Goal: Task Accomplishment & Management: Manage account settings

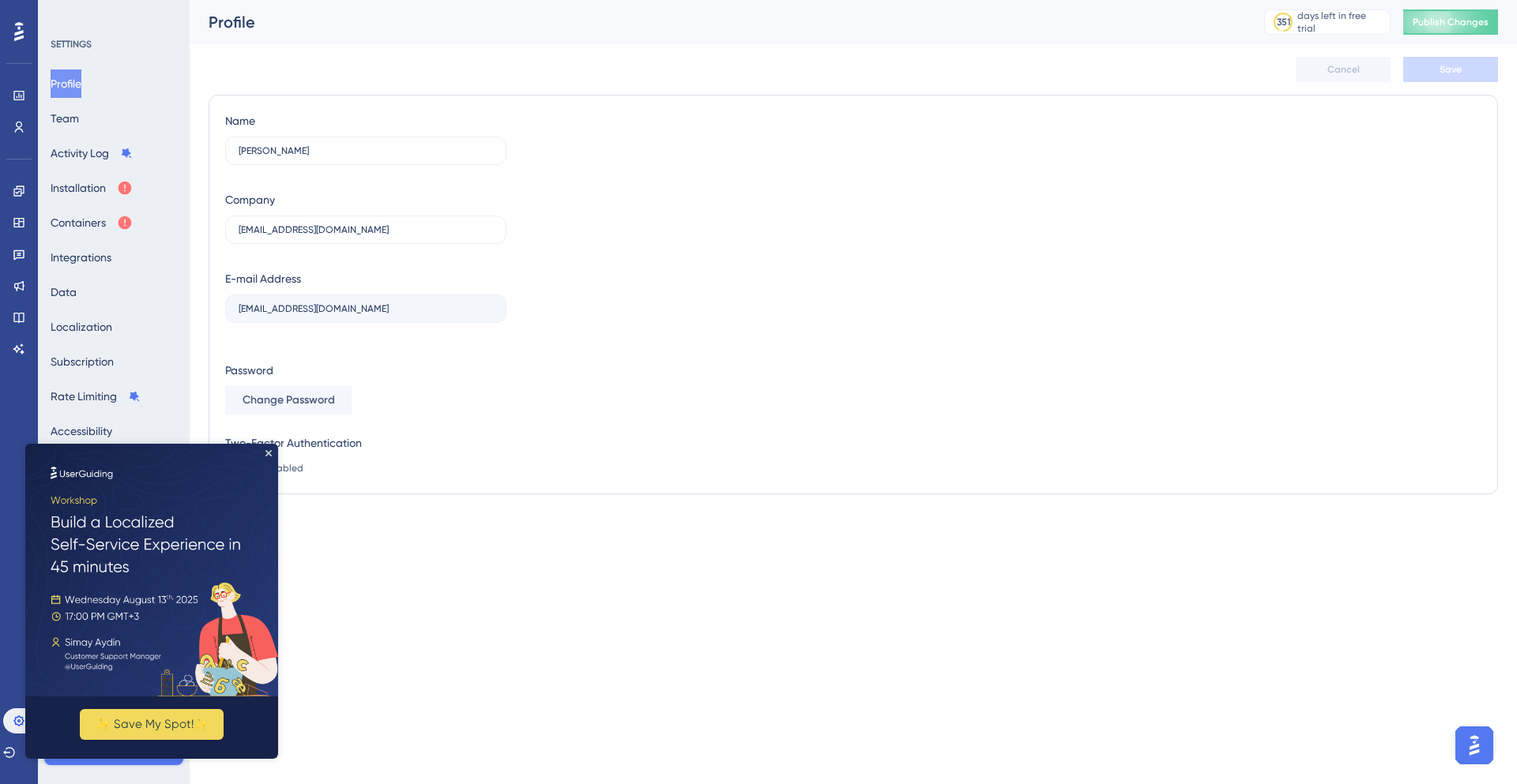
click at [274, 447] on img at bounding box center [151, 569] width 253 height 253
click at [18, 190] on icon at bounding box center [19, 191] width 10 height 10
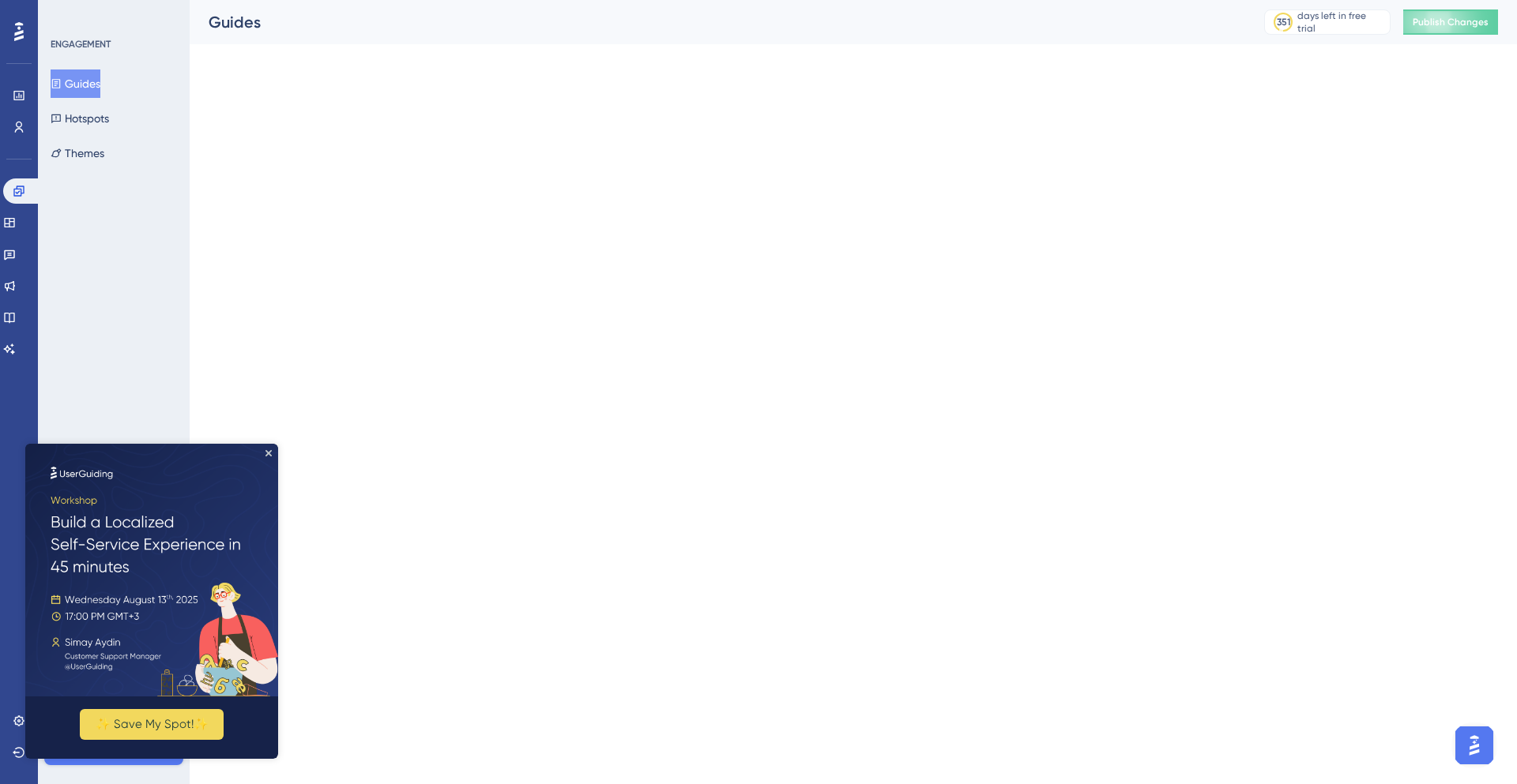
click at [22, 114] on div "Performance Users" at bounding box center [19, 111] width 13 height 57
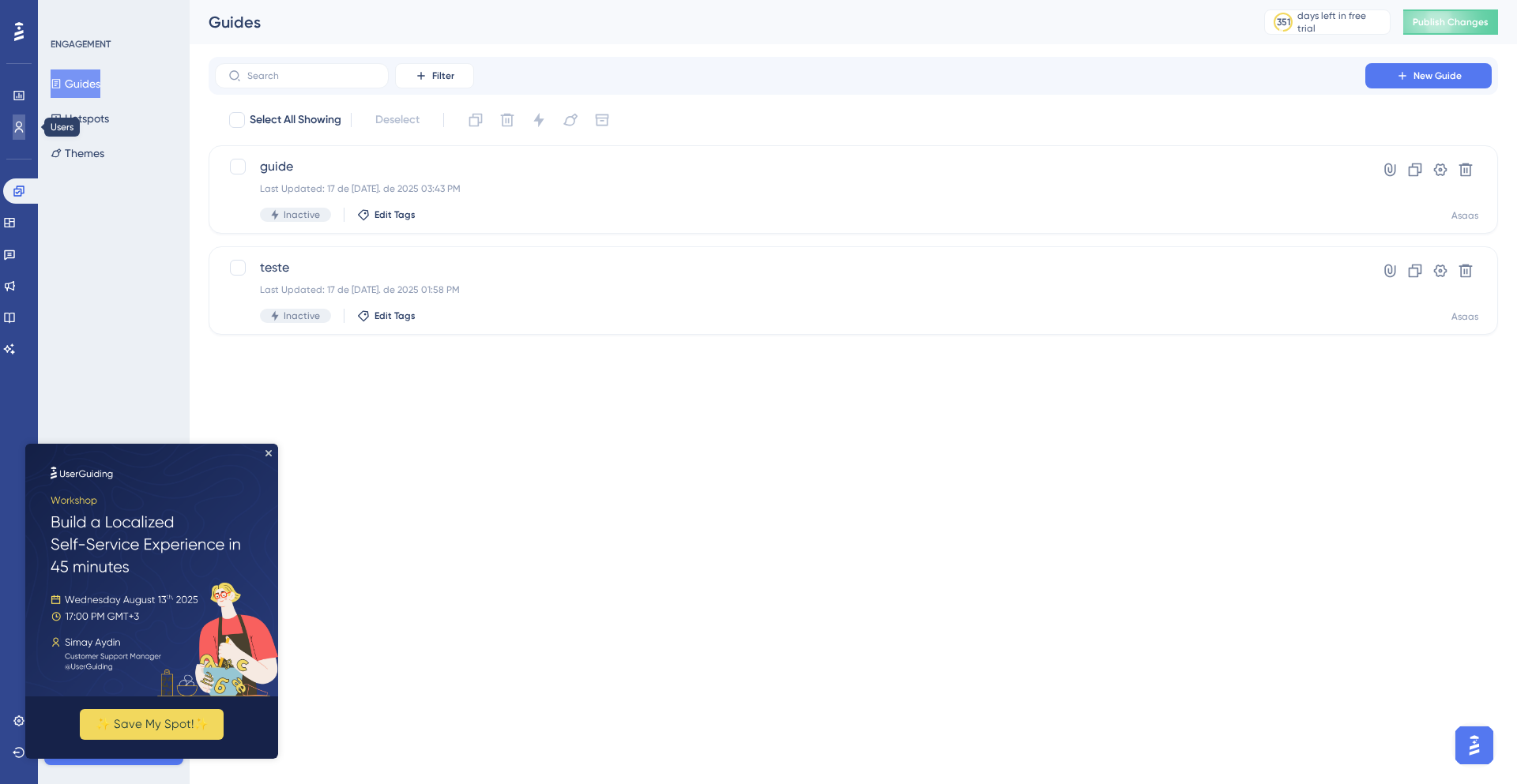
click at [19, 131] on icon at bounding box center [19, 127] width 13 height 13
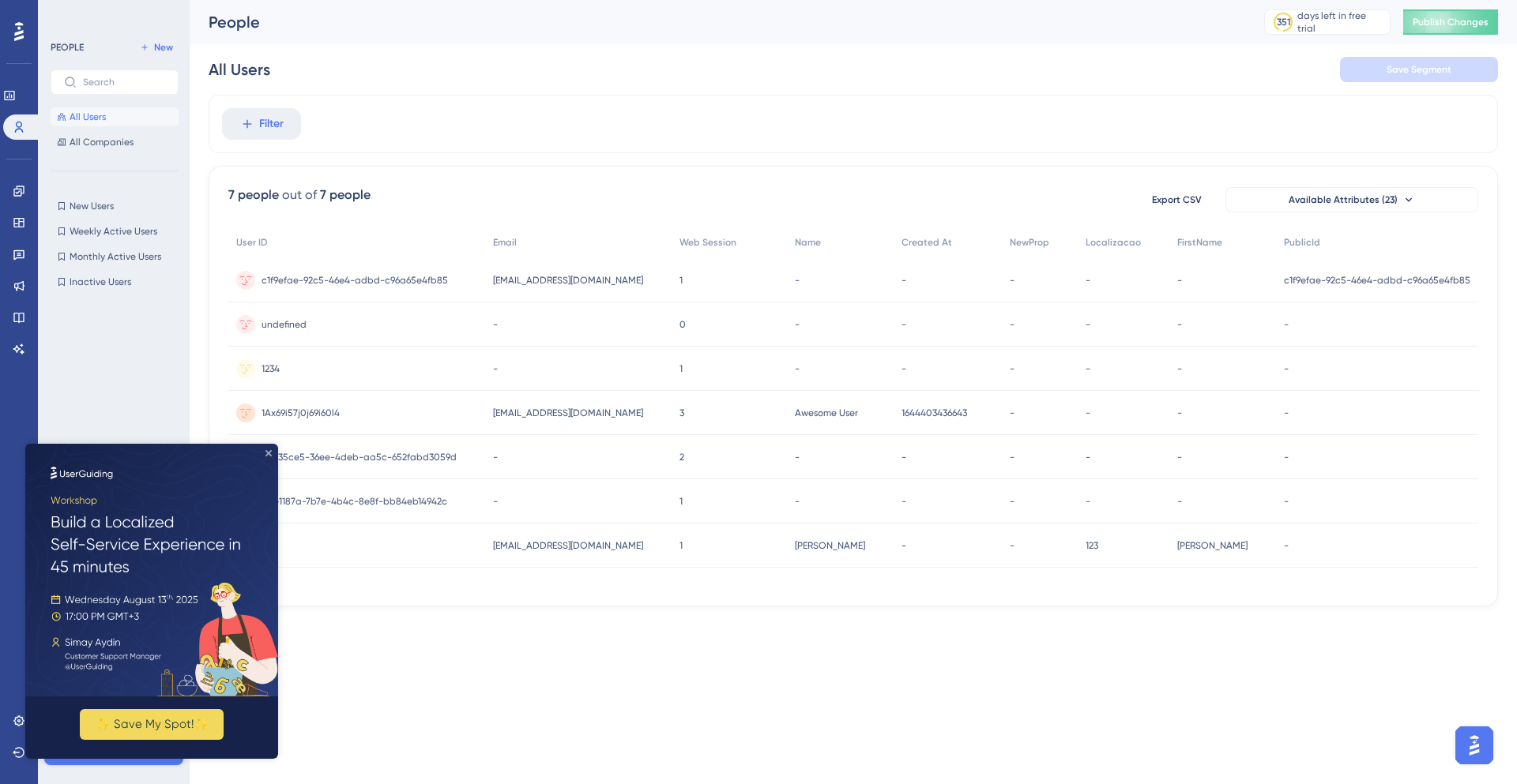
click at [271, 455] on icon "Close Preview" at bounding box center [268, 453] width 6 height 6
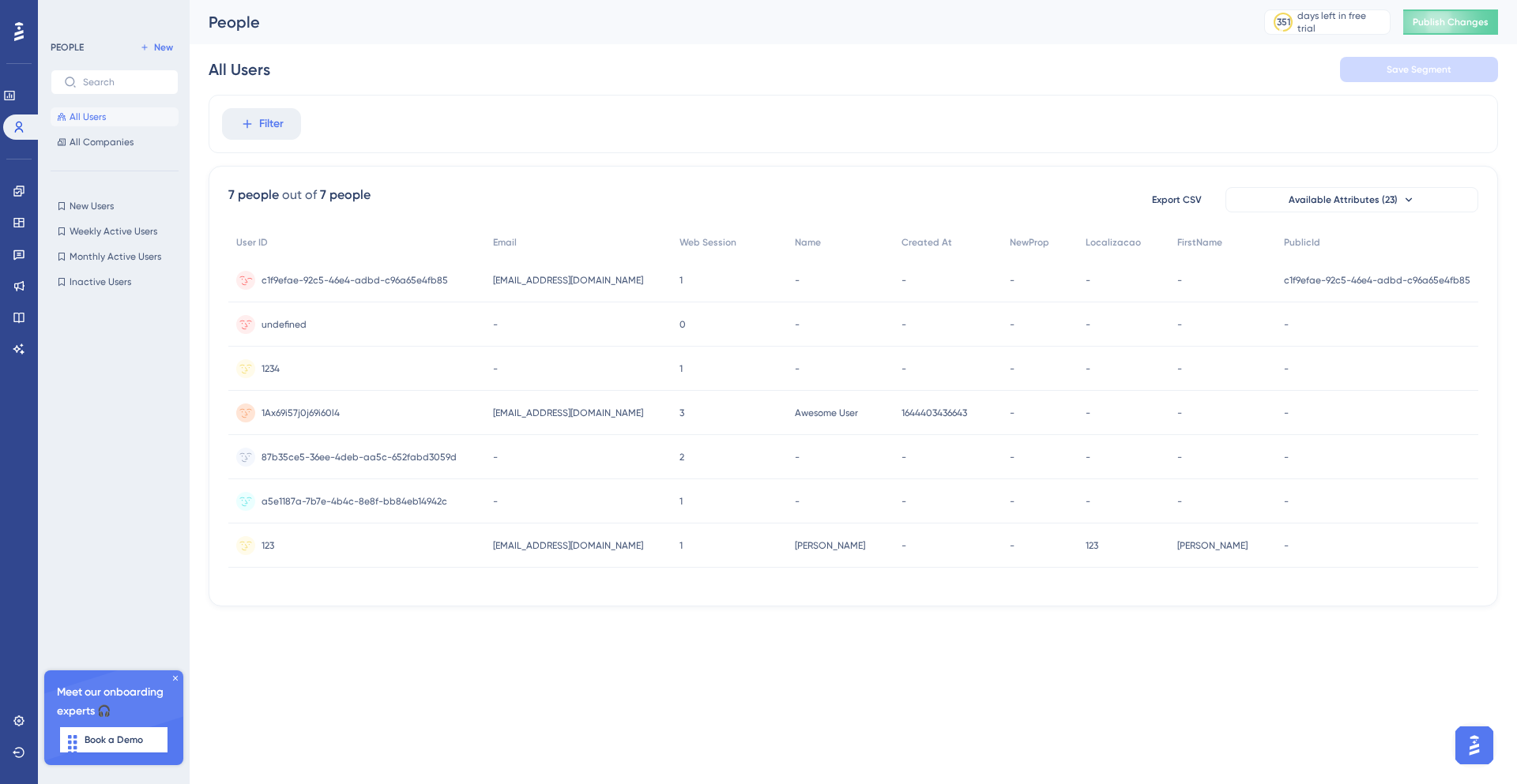
click at [406, 279] on span "c1f9efae-92c5-46e4-adbd-c96a65e4fb85" at bounding box center [355, 280] width 186 height 13
click at [1413, 193] on button "Available Attributes (23)" at bounding box center [1351, 199] width 253 height 25
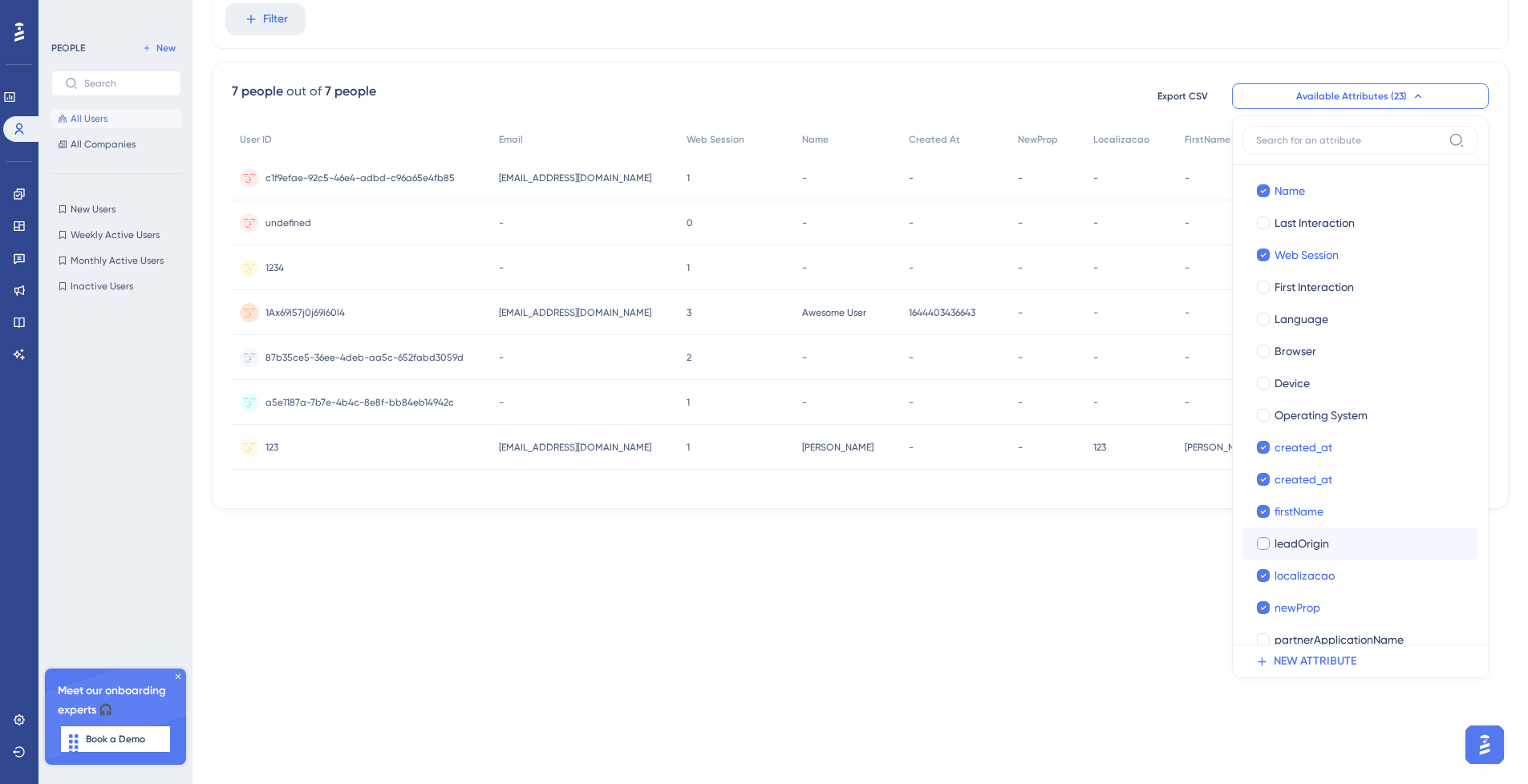
scroll to position [96, 0]
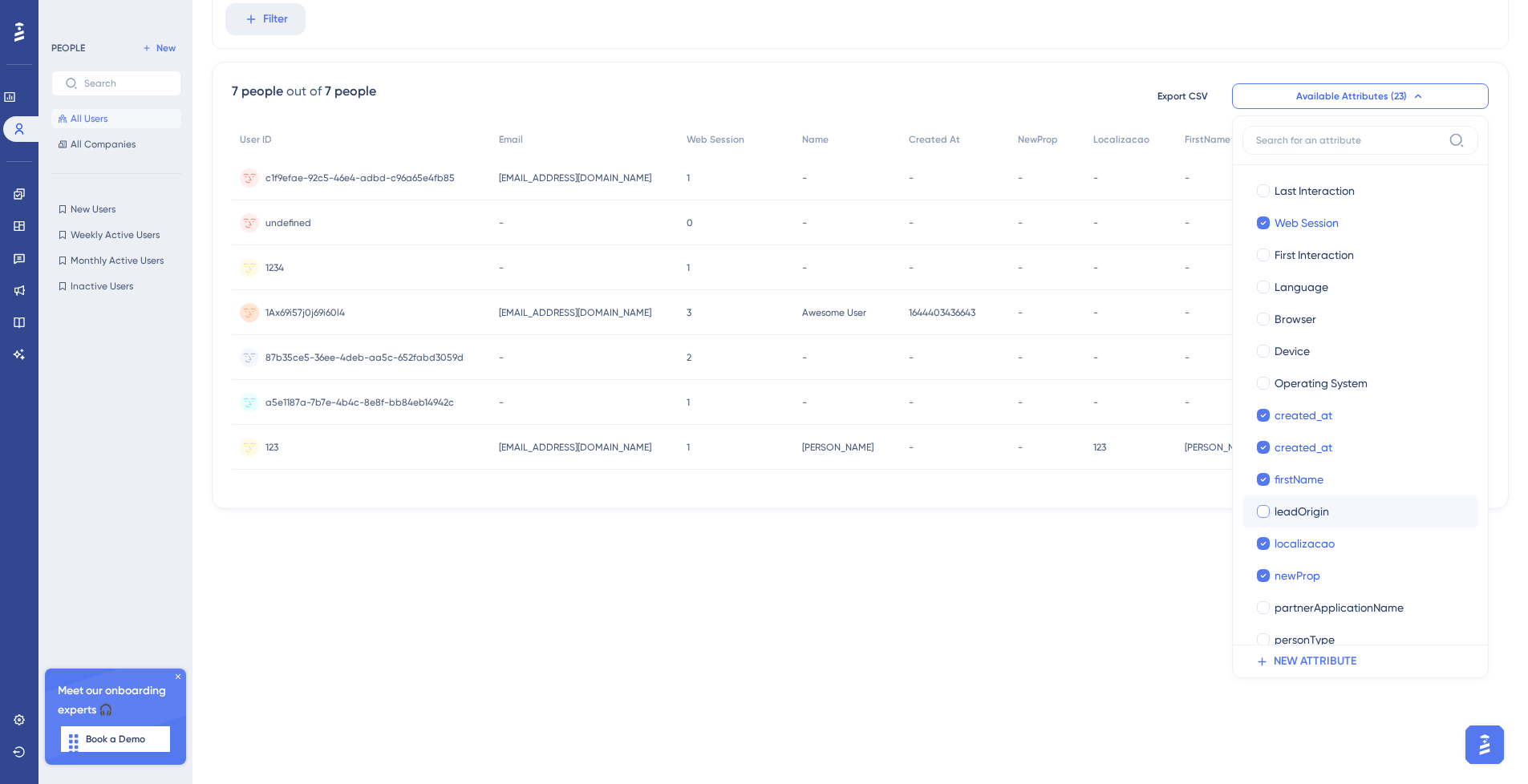
click at [1265, 508] on div at bounding box center [1263, 512] width 13 height 13
checkbox input "true"
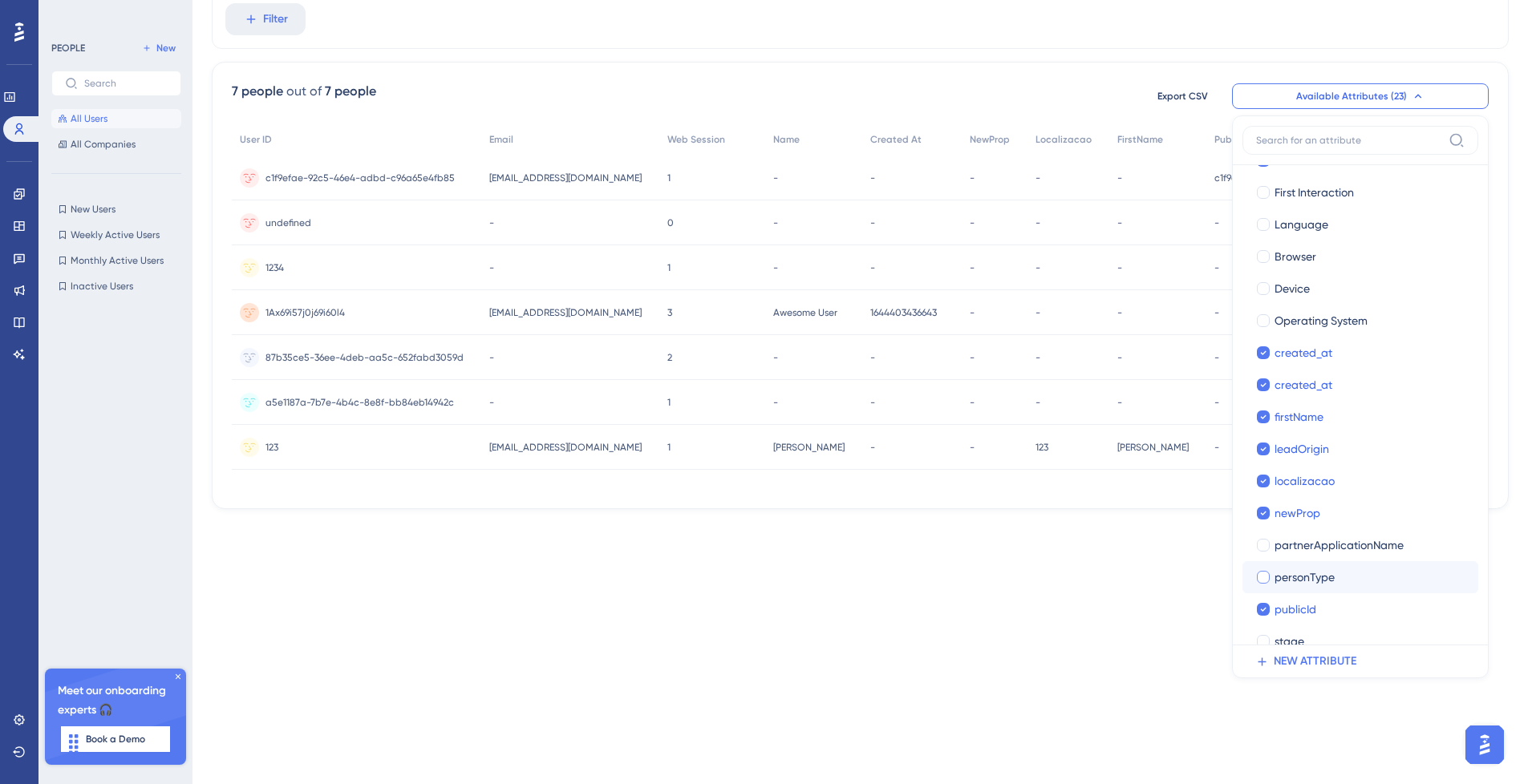
scroll to position [193, 0]
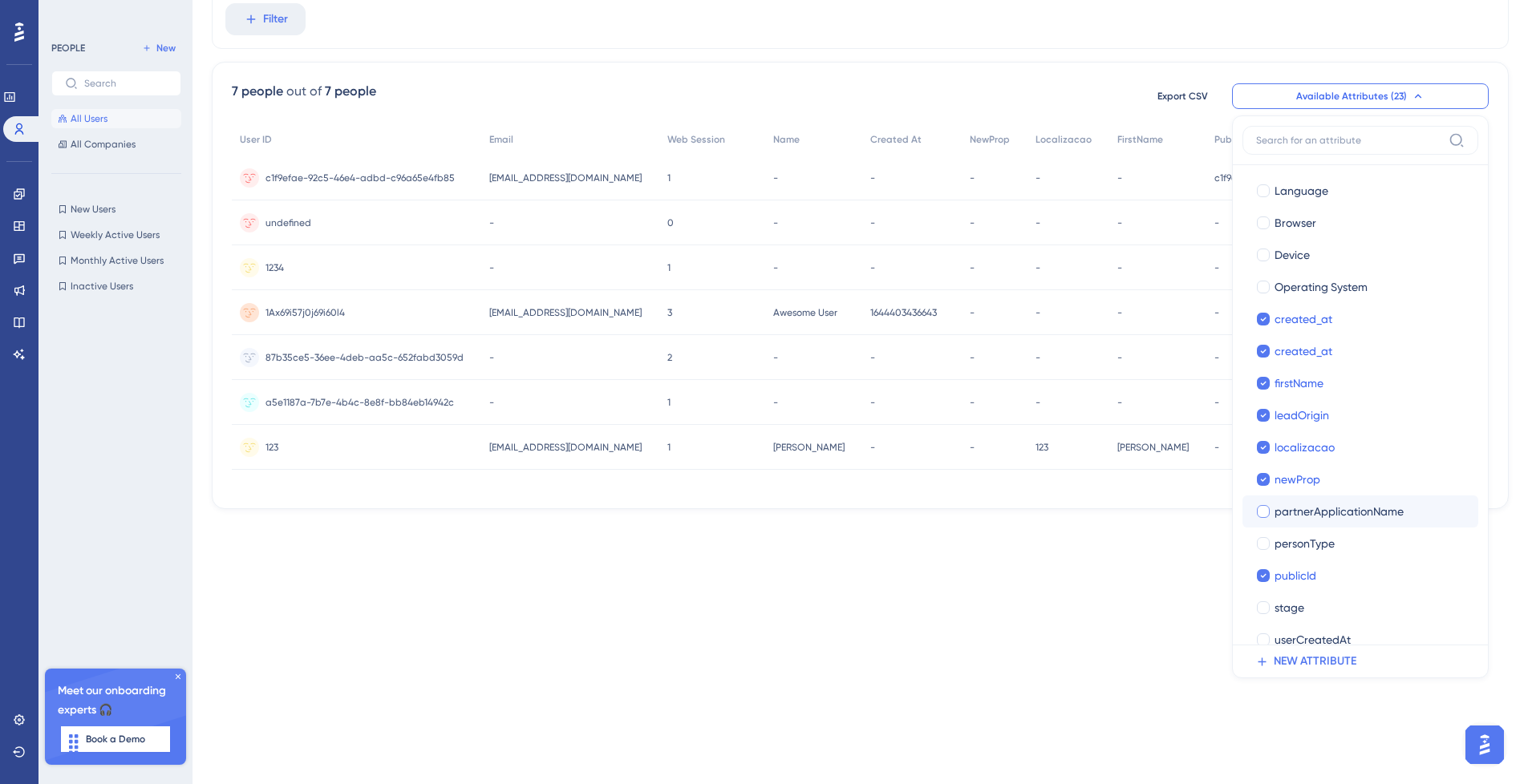
click at [1265, 511] on div at bounding box center [1263, 512] width 13 height 13
checkbox input "true"
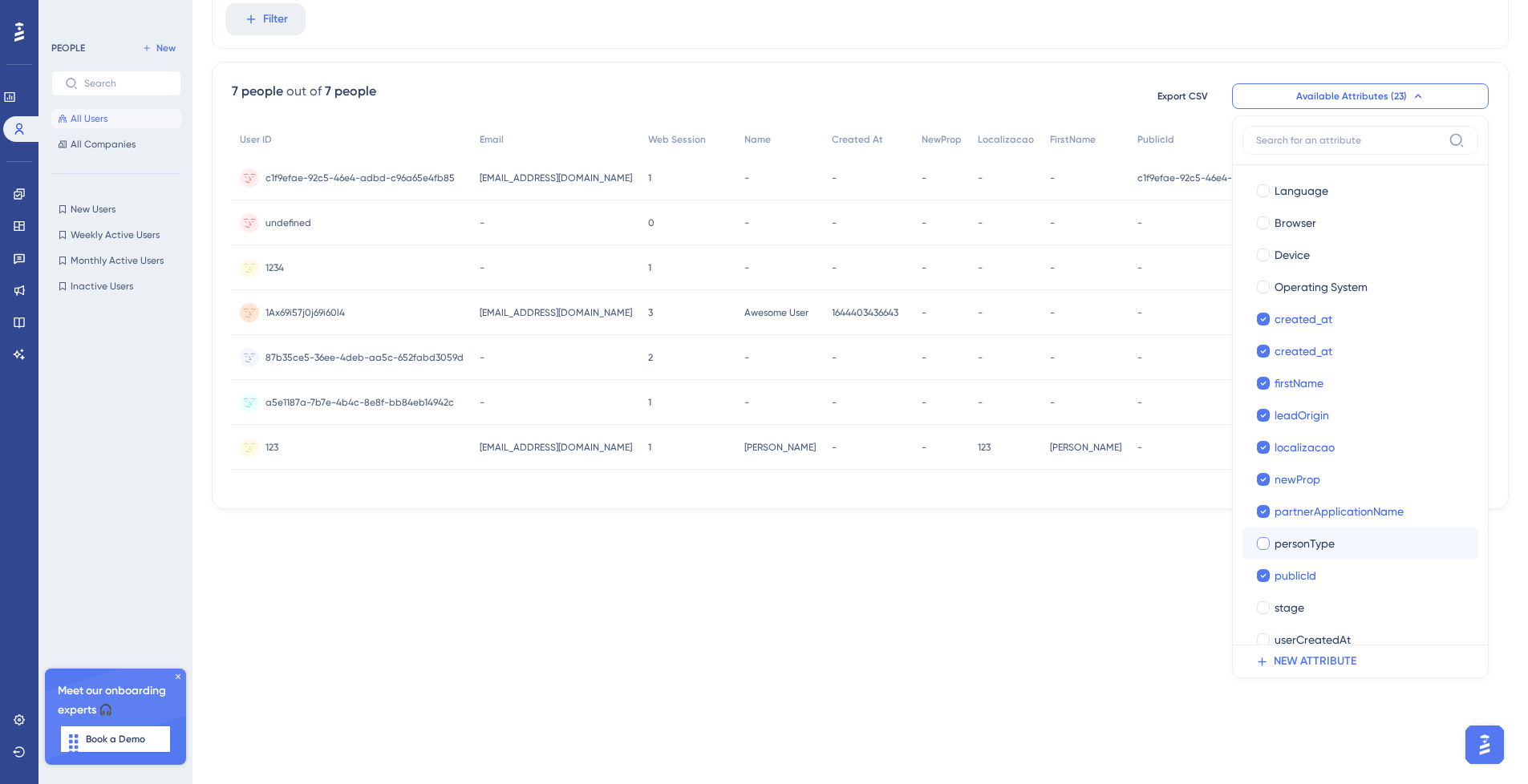
click at [1262, 543] on div at bounding box center [1263, 543] width 13 height 13
checkbox input "true"
click at [1264, 604] on div at bounding box center [1263, 608] width 13 height 13
checkbox input "true"
click at [1266, 636] on div at bounding box center [1263, 639] width 13 height 13
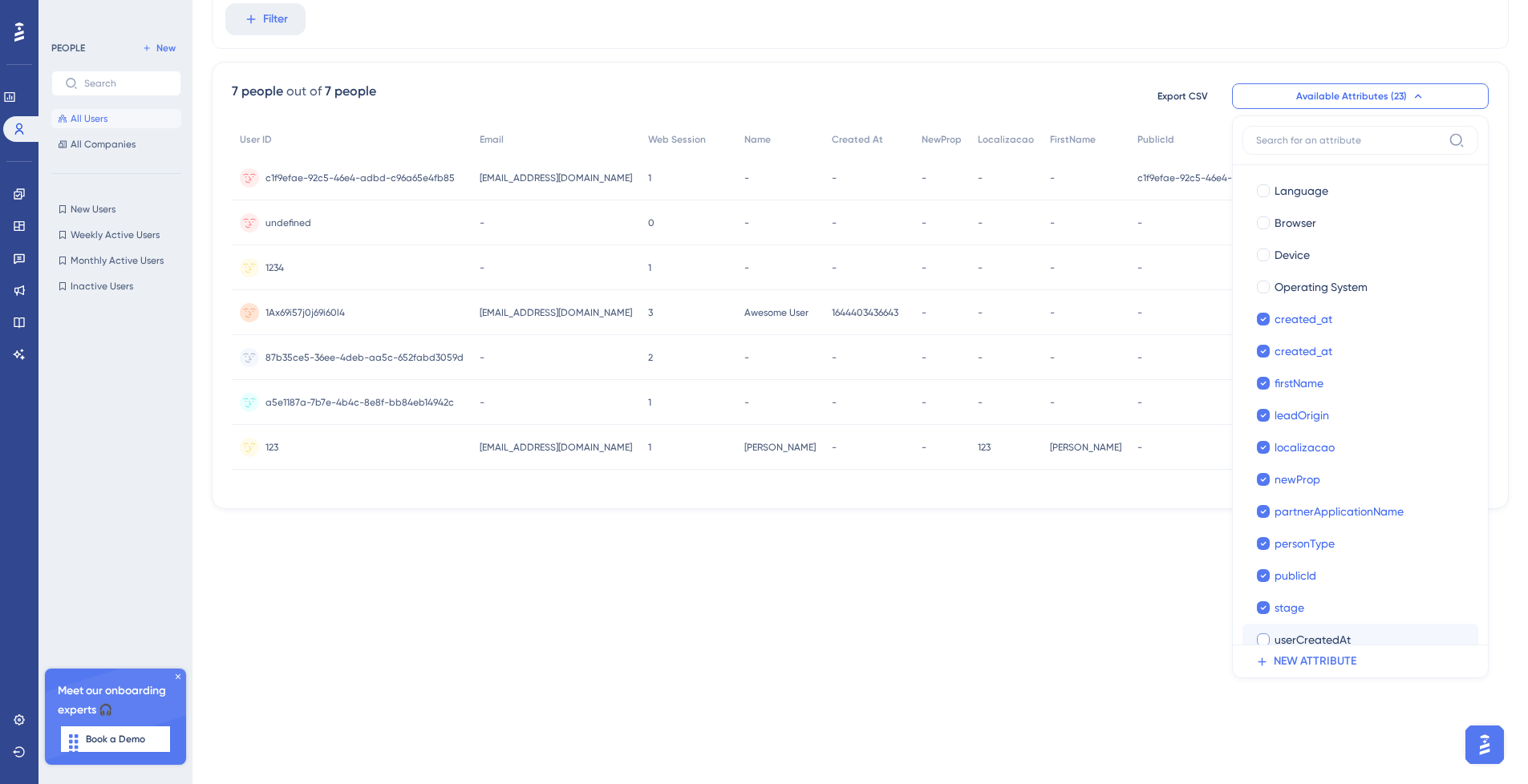
checkbox input "true"
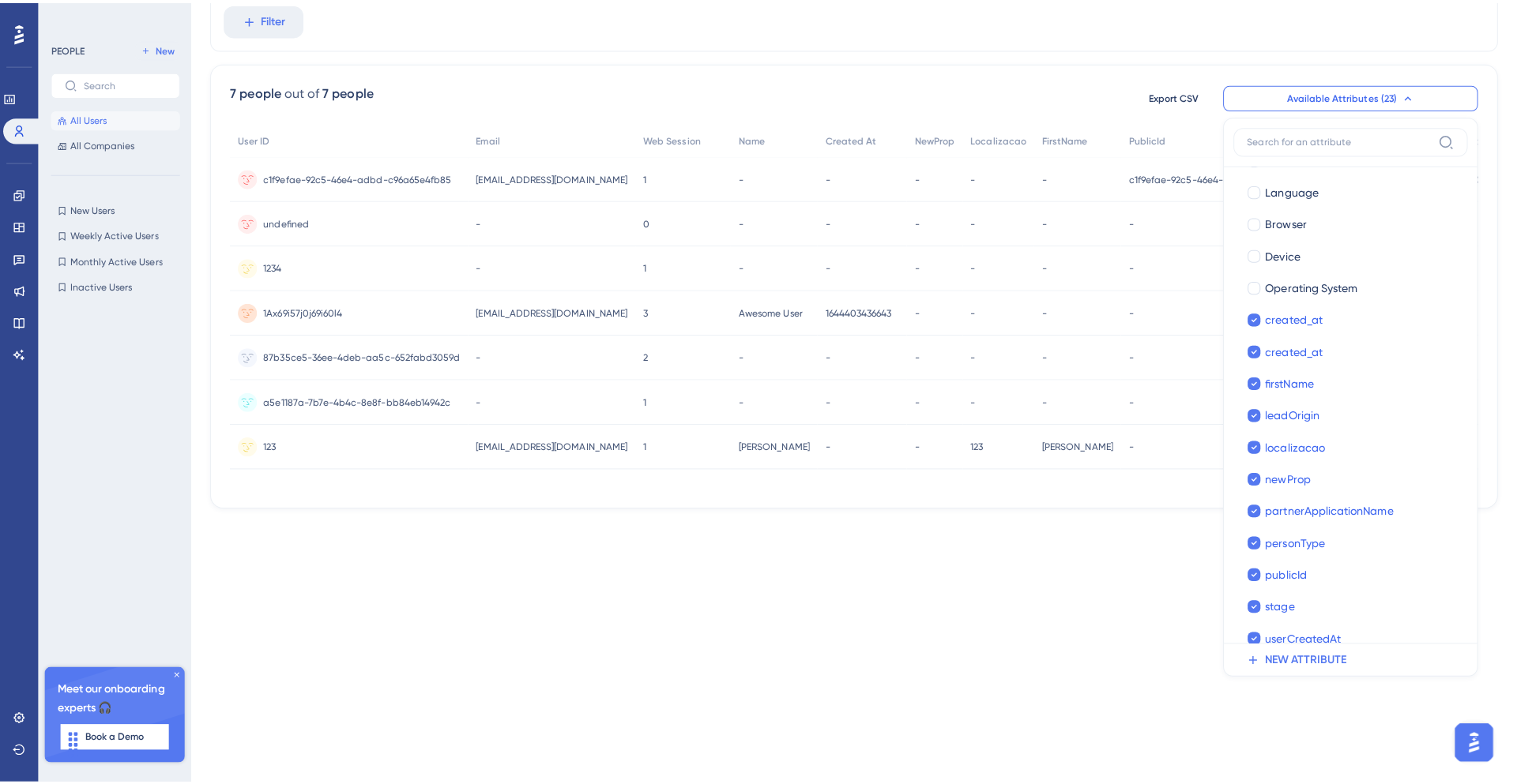
scroll to position [0, 0]
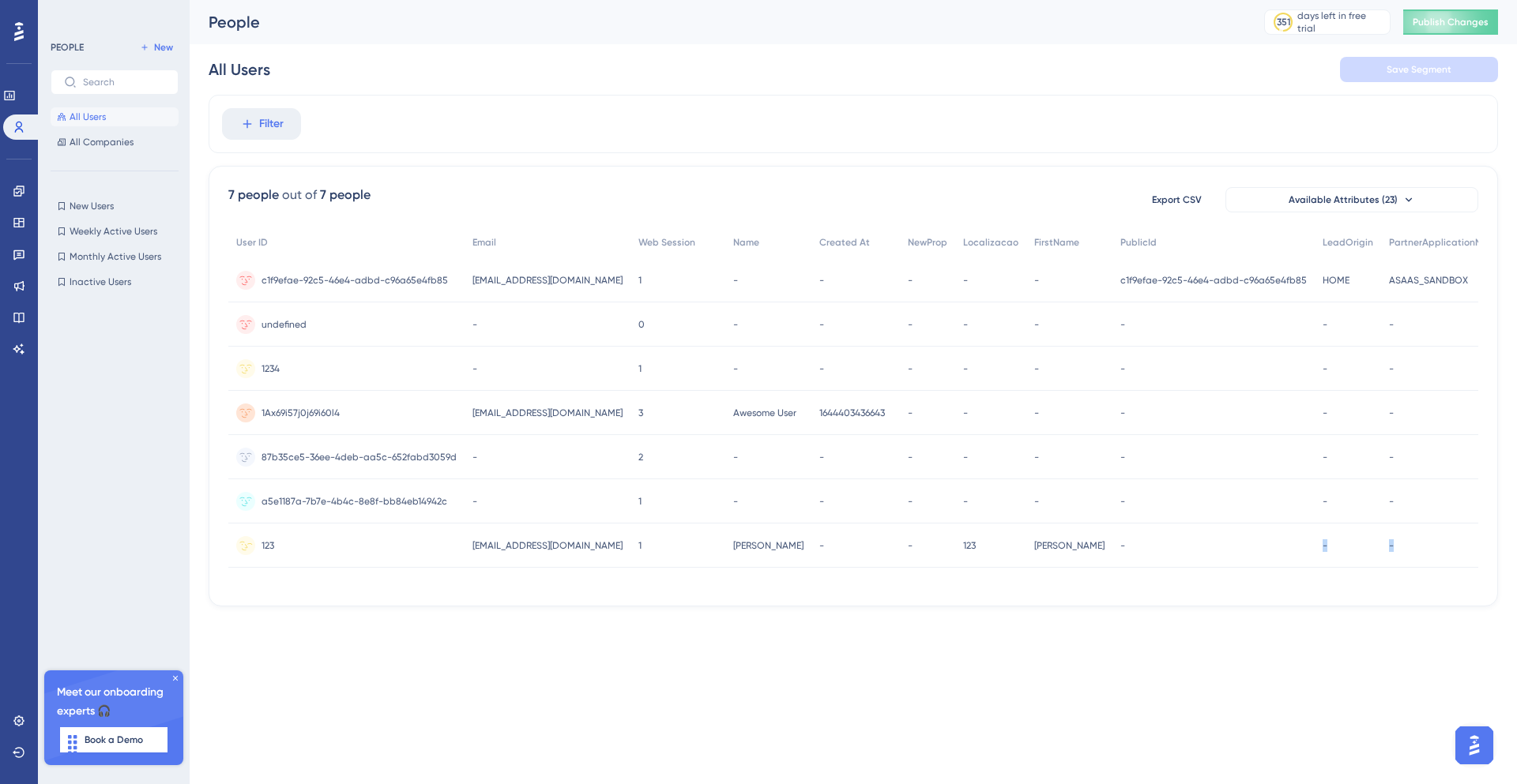
drag, startPoint x: 1237, startPoint y: 585, endPoint x: 1321, endPoint y: 586, distance: 84.0
click at [1424, 565] on div "User ID Email Web Session Name Created At NewProp Localizacao FirstName PublicI…" at bounding box center [853, 406] width 1249 height 360
click at [1194, 601] on div "7 people out of 7 people Export CSV Available Attributes (23) User ID Email Web…" at bounding box center [853, 386] width 1289 height 441
click at [1193, 584] on div "User ID Email Web Session Name Created At NewProp Localizacao FirstName PublicI…" at bounding box center [853, 406] width 1249 height 360
click at [1357, 203] on span "Available Attributes (23)" at bounding box center [1343, 199] width 109 height 13
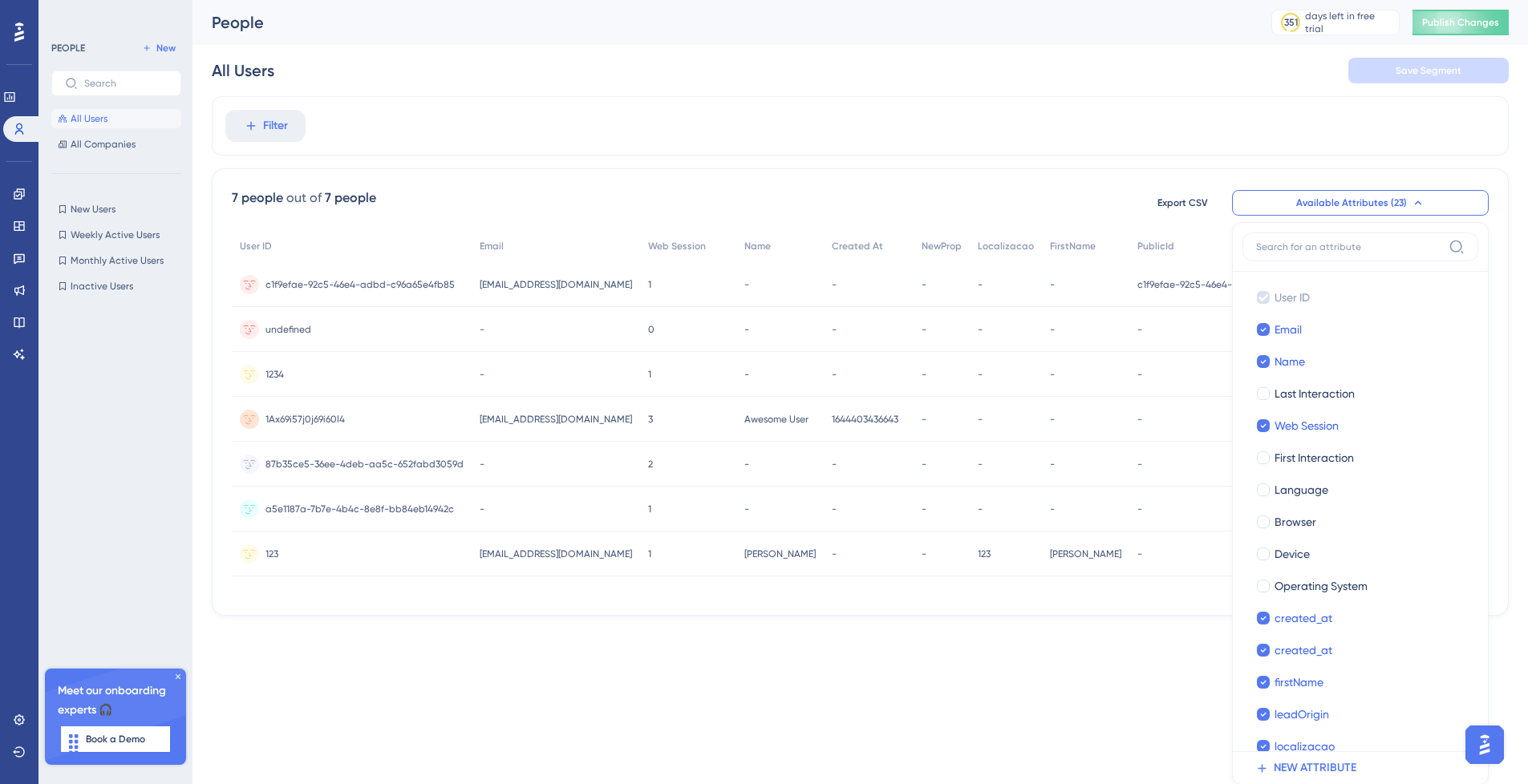
scroll to position [107, 0]
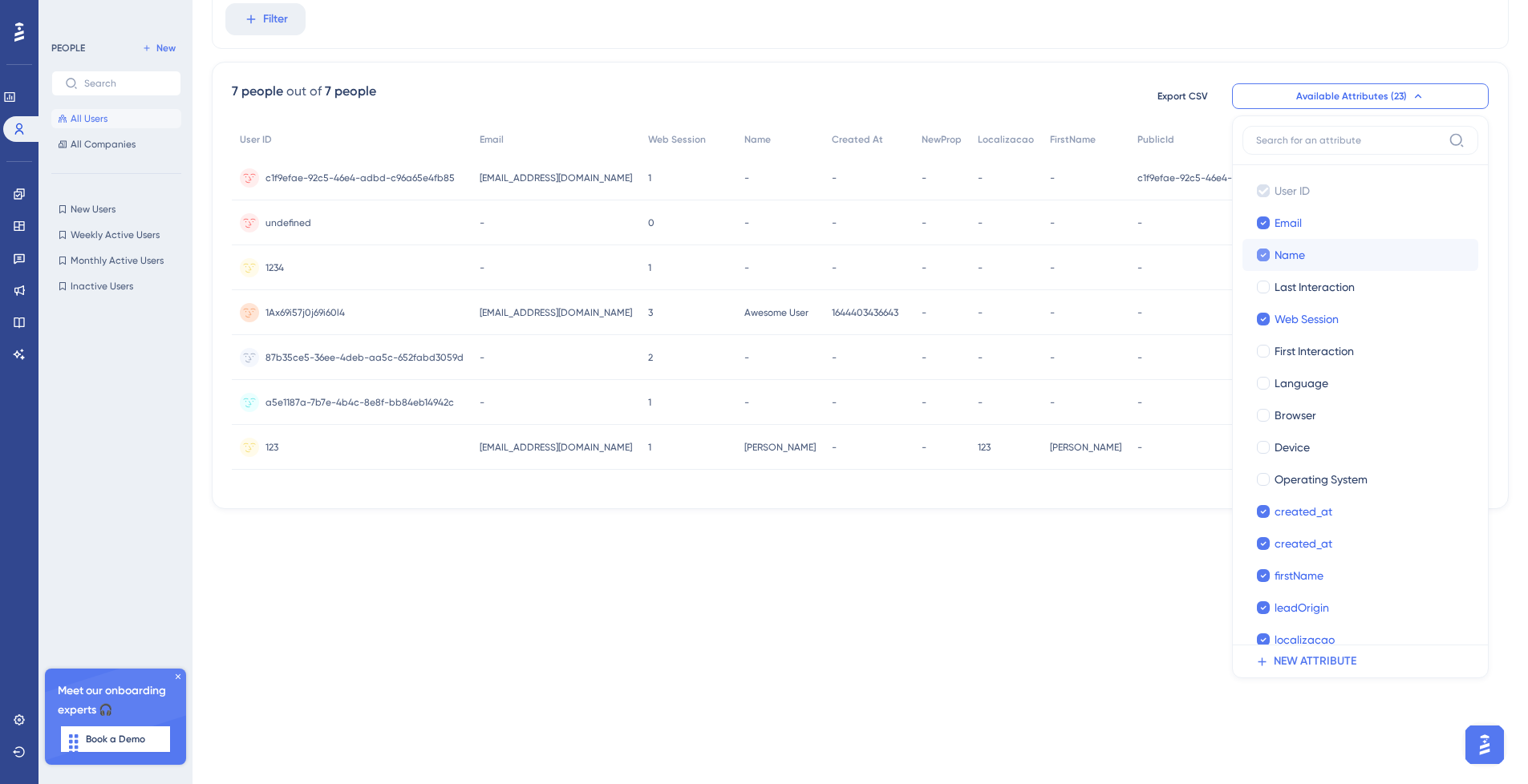
click at [1261, 253] on icon at bounding box center [1263, 255] width 6 height 11
checkbox input "false"
click at [1260, 511] on icon at bounding box center [1263, 512] width 6 height 11
checkbox input "false"
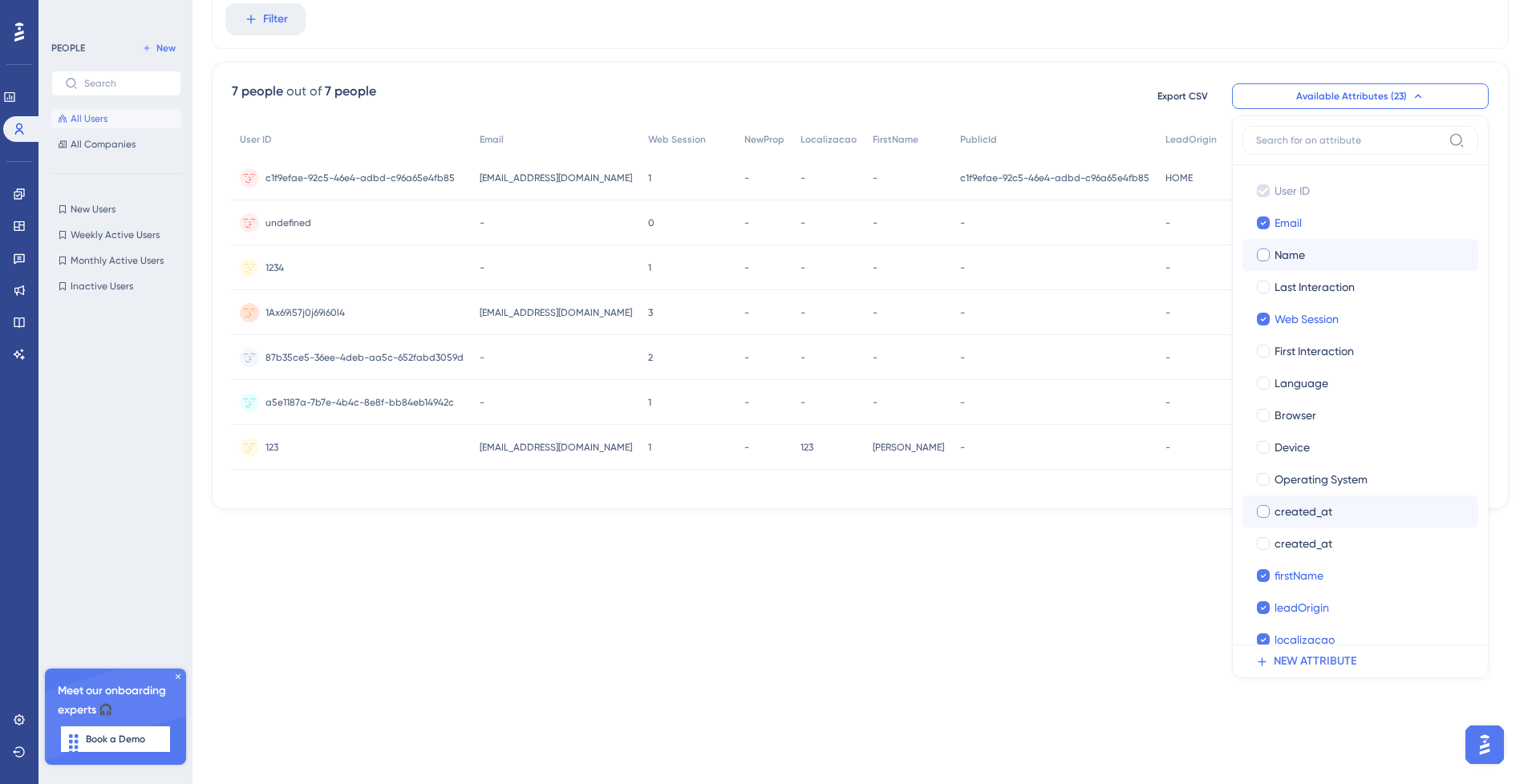
click at [1260, 511] on div at bounding box center [1263, 512] width 13 height 13
checkbox input "true"
click at [1263, 510] on icon at bounding box center [1263, 512] width 6 height 11
checkbox input "false"
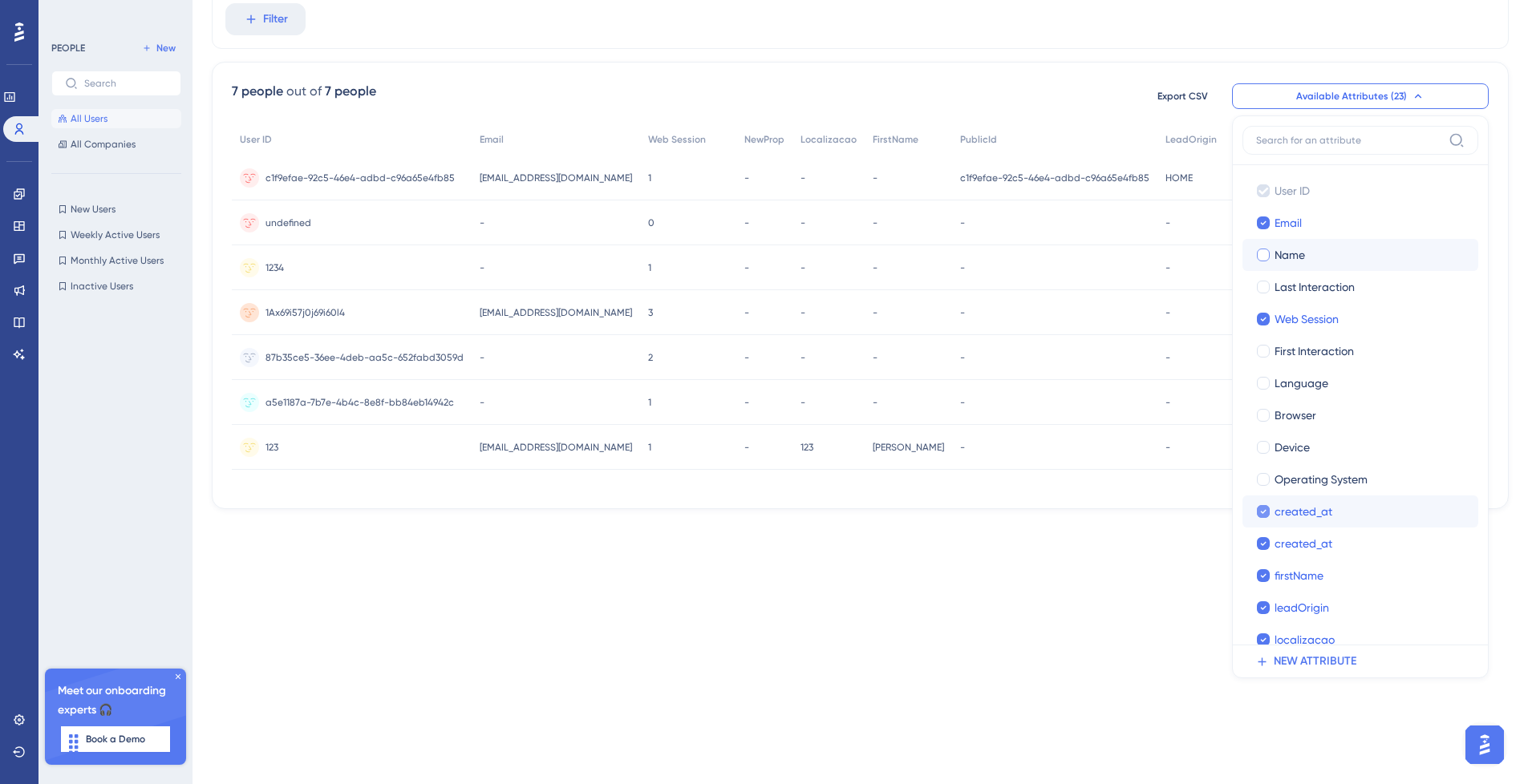
checkbox input "false"
click at [1263, 510] on div at bounding box center [1263, 512] width 13 height 13
checkbox input "true"
click at [1265, 540] on icon at bounding box center [1263, 543] width 6 height 11
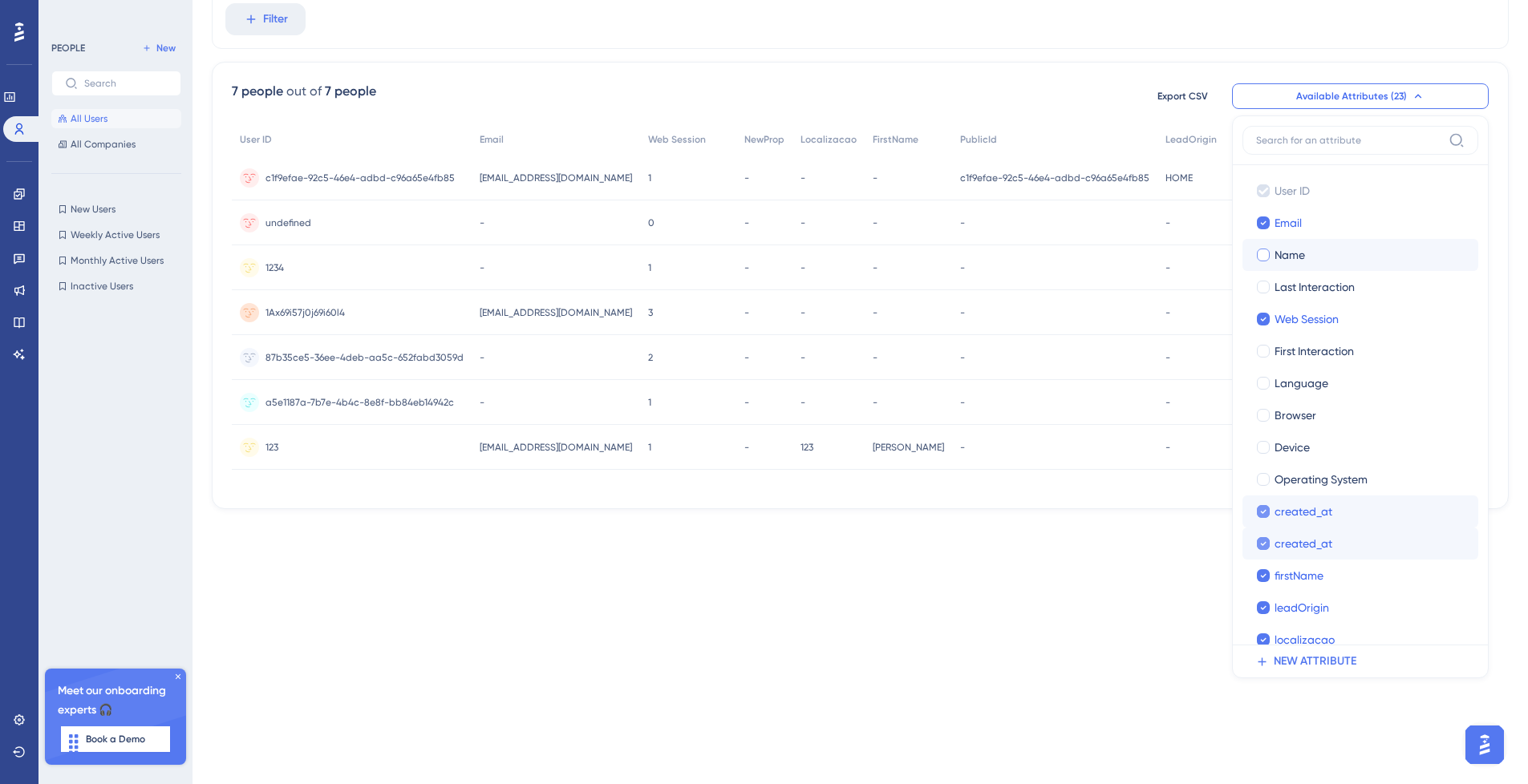
checkbox input "false"
click at [1265, 540] on div at bounding box center [1263, 543] width 13 height 13
checkbox input "true"
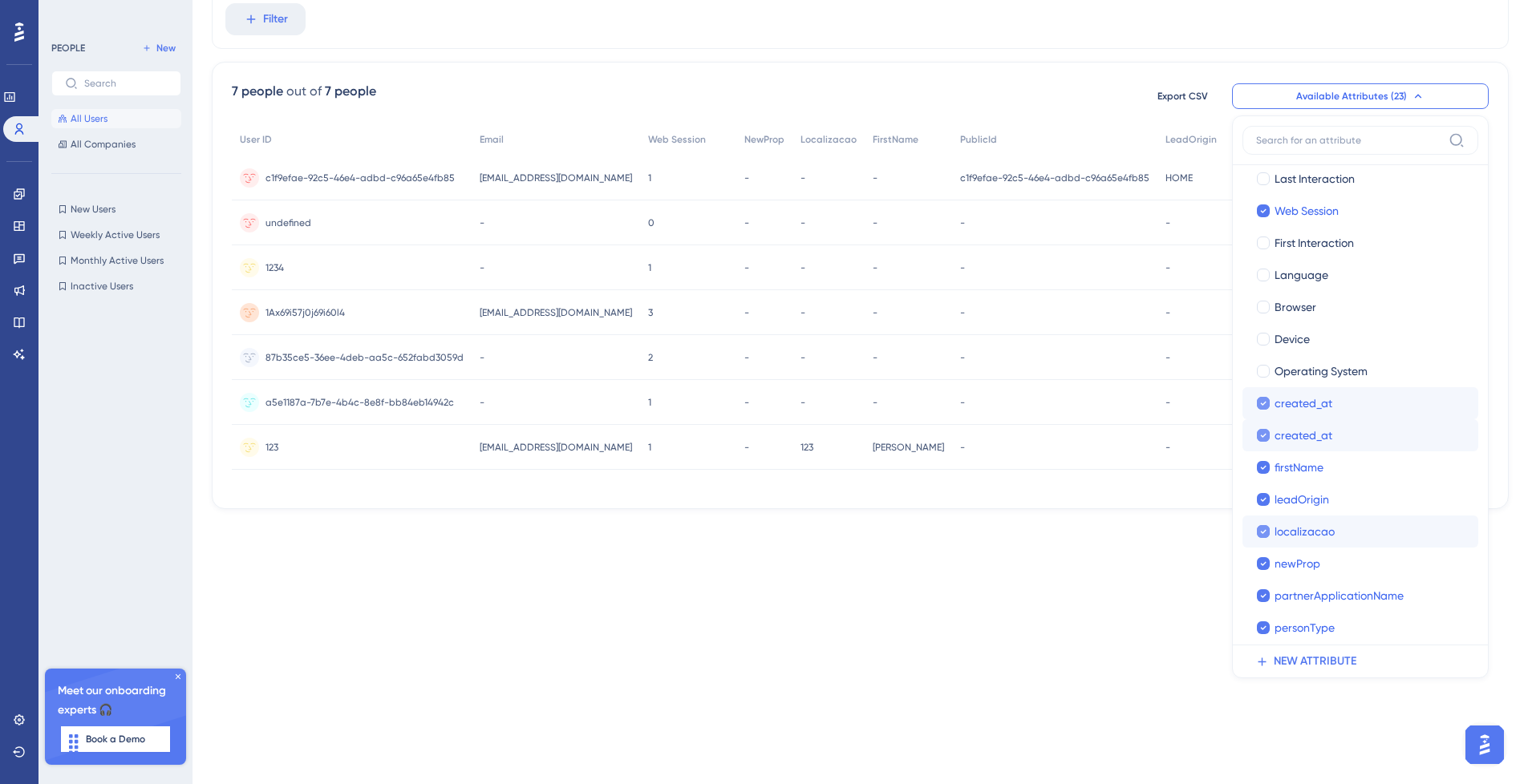
scroll to position [278, 0]
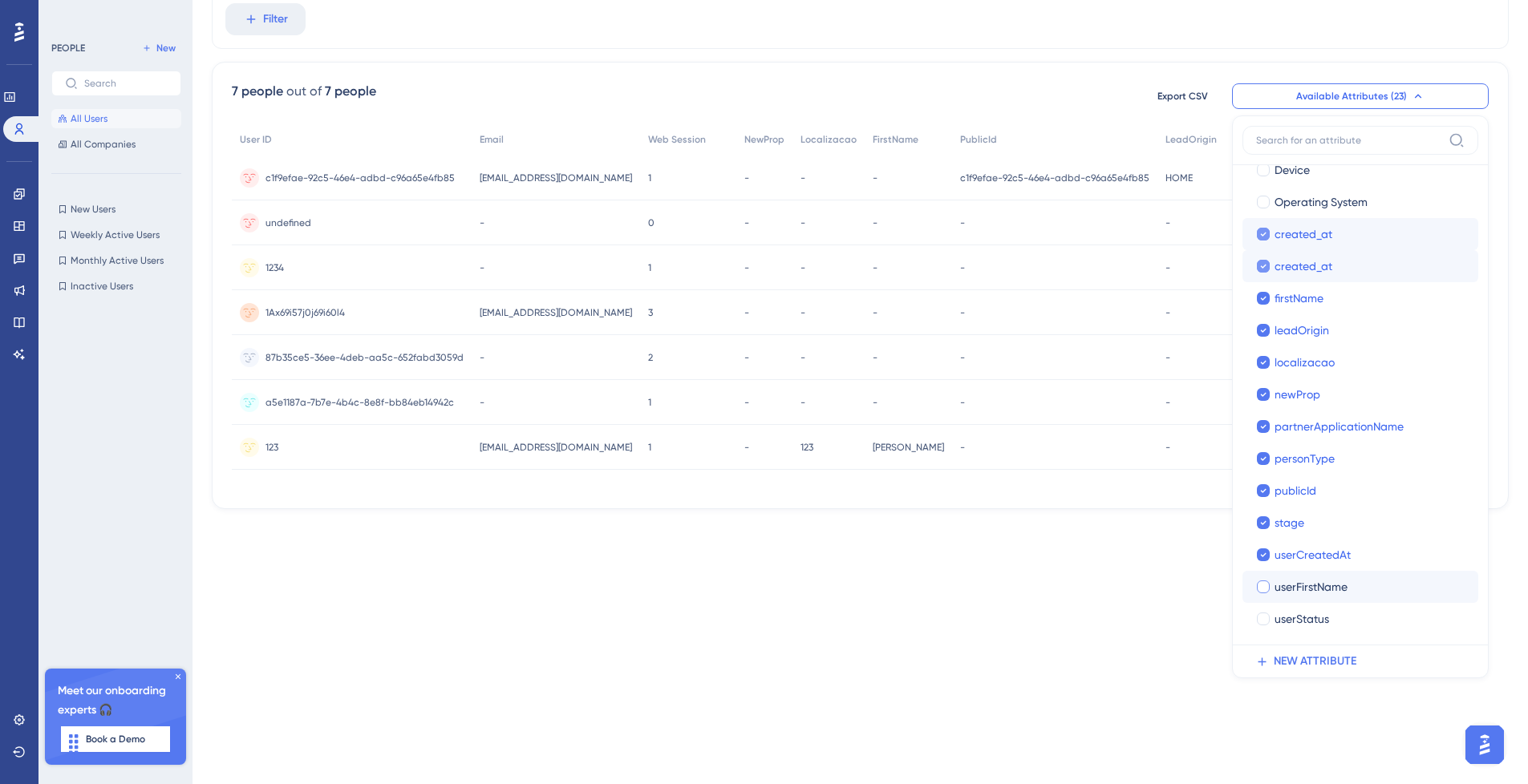
click at [1320, 588] on span "userFirstName" at bounding box center [1311, 587] width 73 height 19
checkbox input "true"
click at [1256, 631] on label "userStatus userStatus" at bounding box center [1360, 618] width 236 height 32
checkbox input "false"
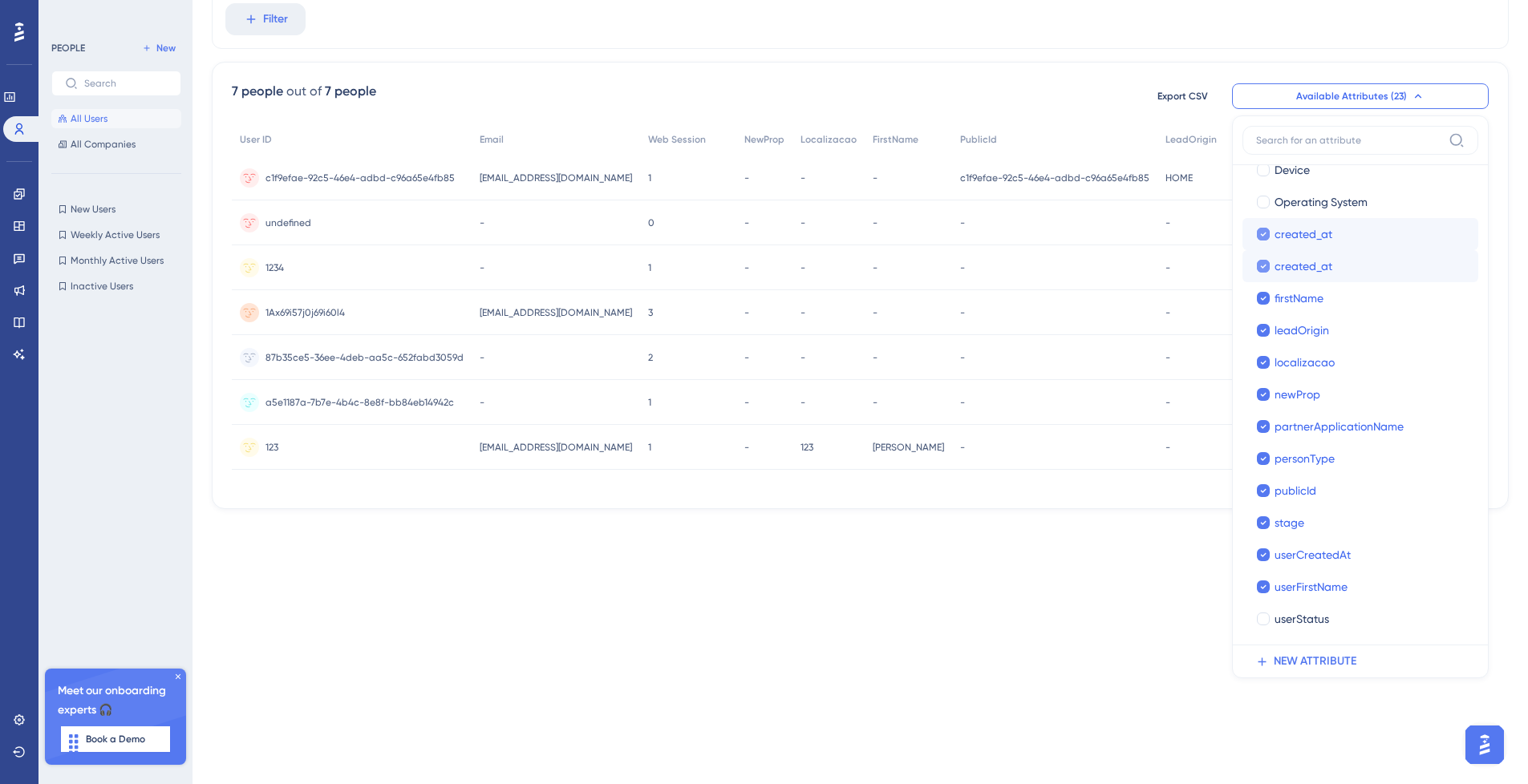
scroll to position [220, 0]
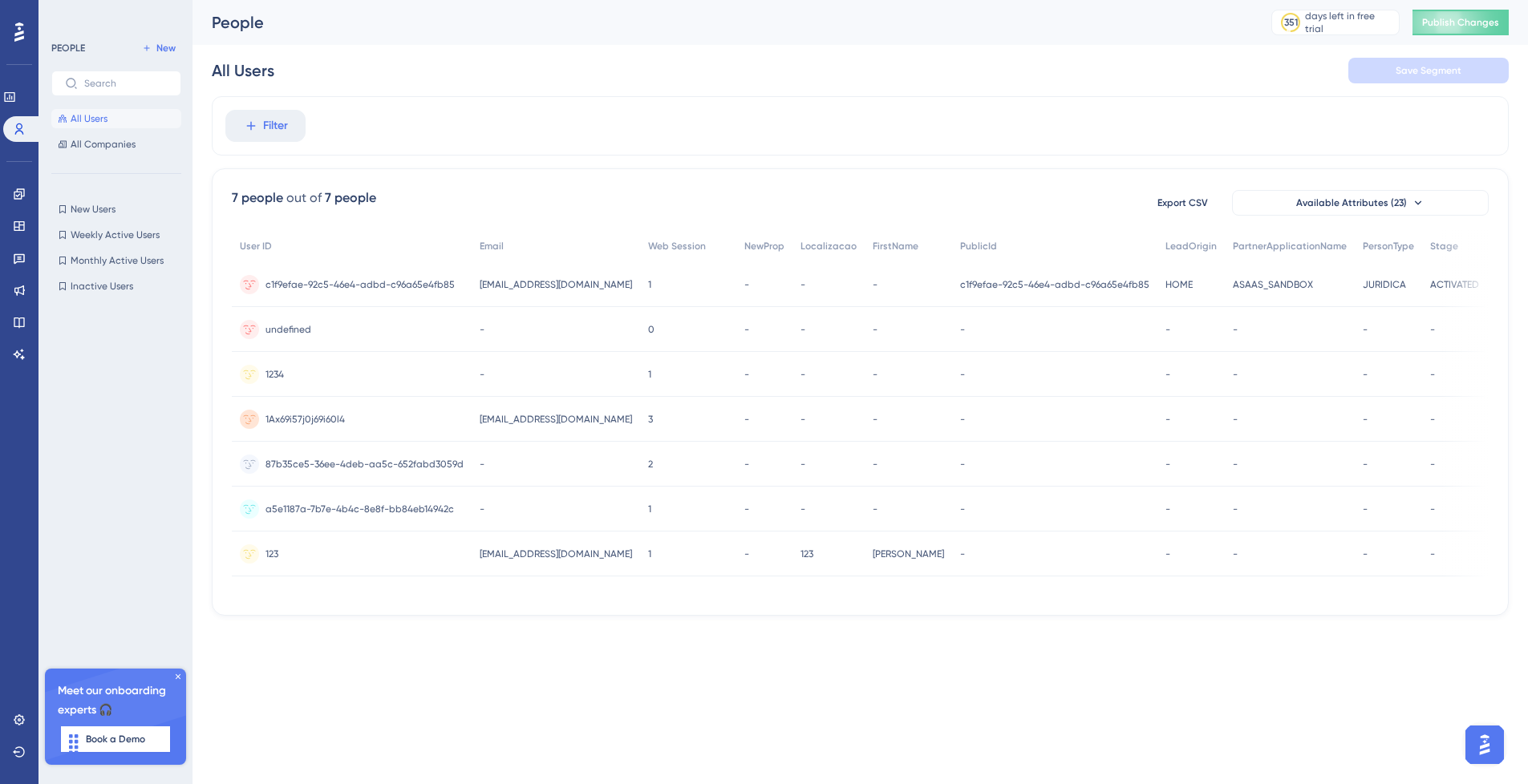
scroll to position [0, 0]
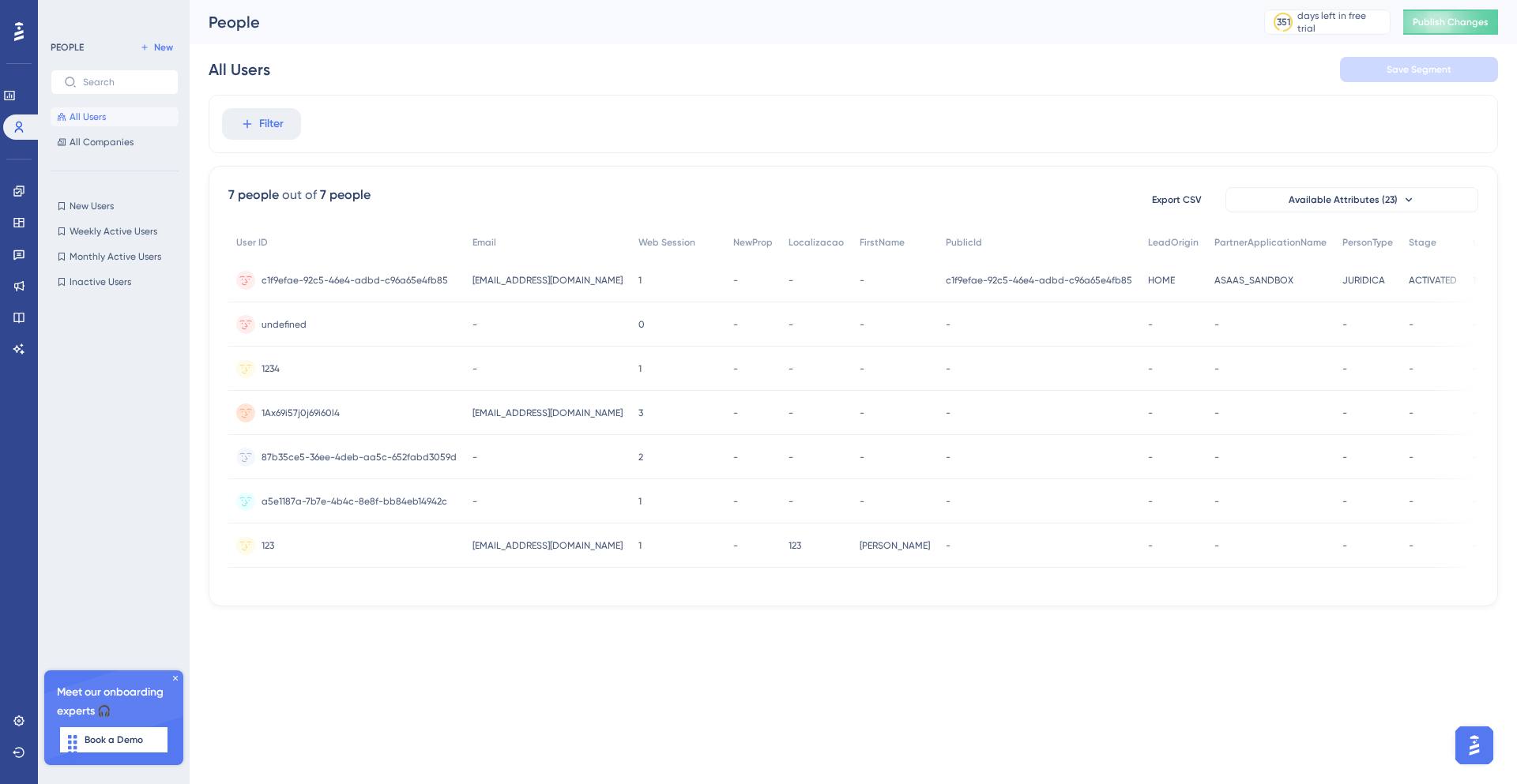
click at [945, 594] on div "7 people out of 7 people Export CSV Available Attributes (23) User ID Email Web…" at bounding box center [853, 386] width 1289 height 441
click at [1369, 210] on button "Available Attributes (23)" at bounding box center [1351, 199] width 253 height 25
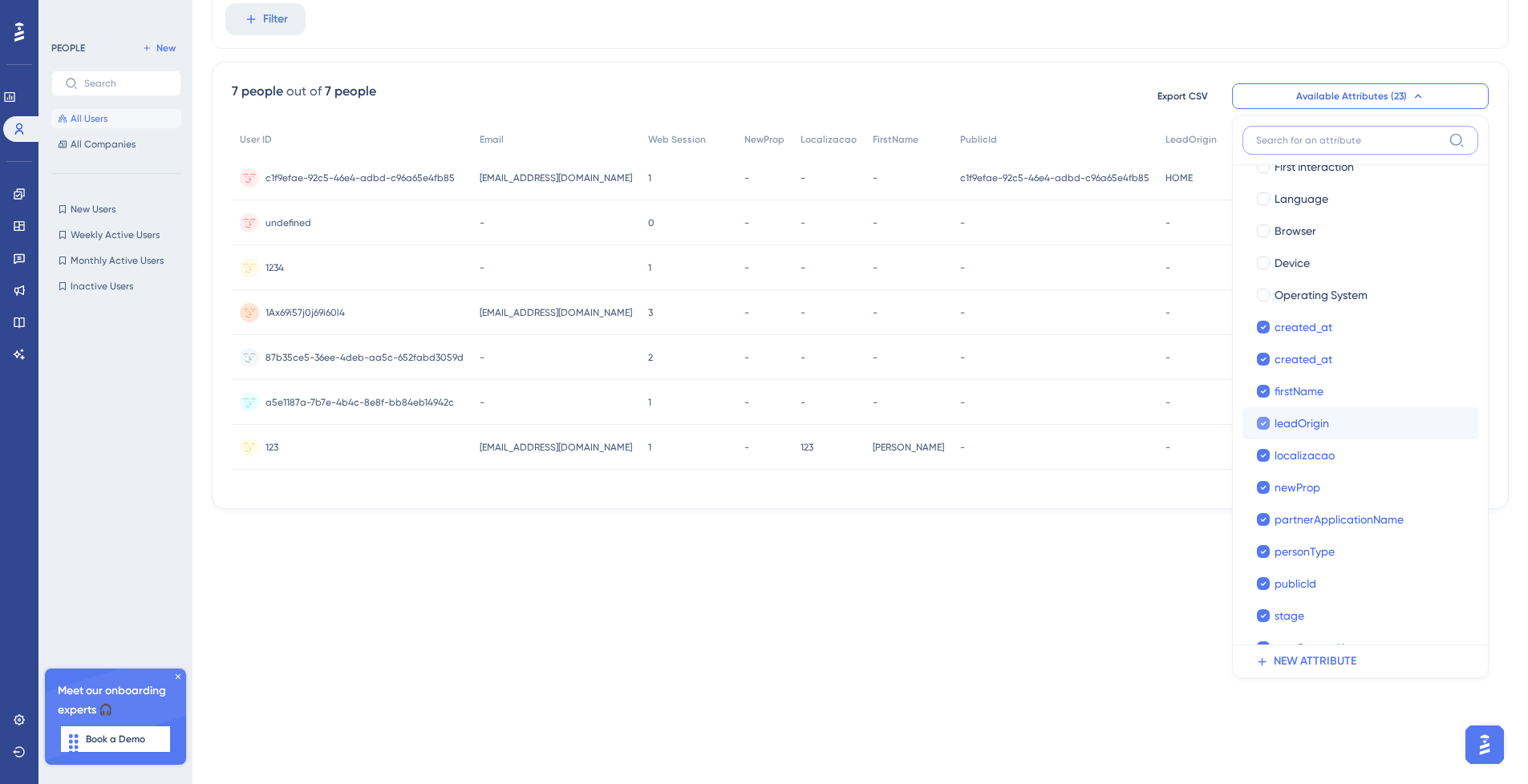
scroll to position [278, 0]
click at [1294, 390] on span "newProp" at bounding box center [1298, 394] width 46 height 19
checkbox input "false"
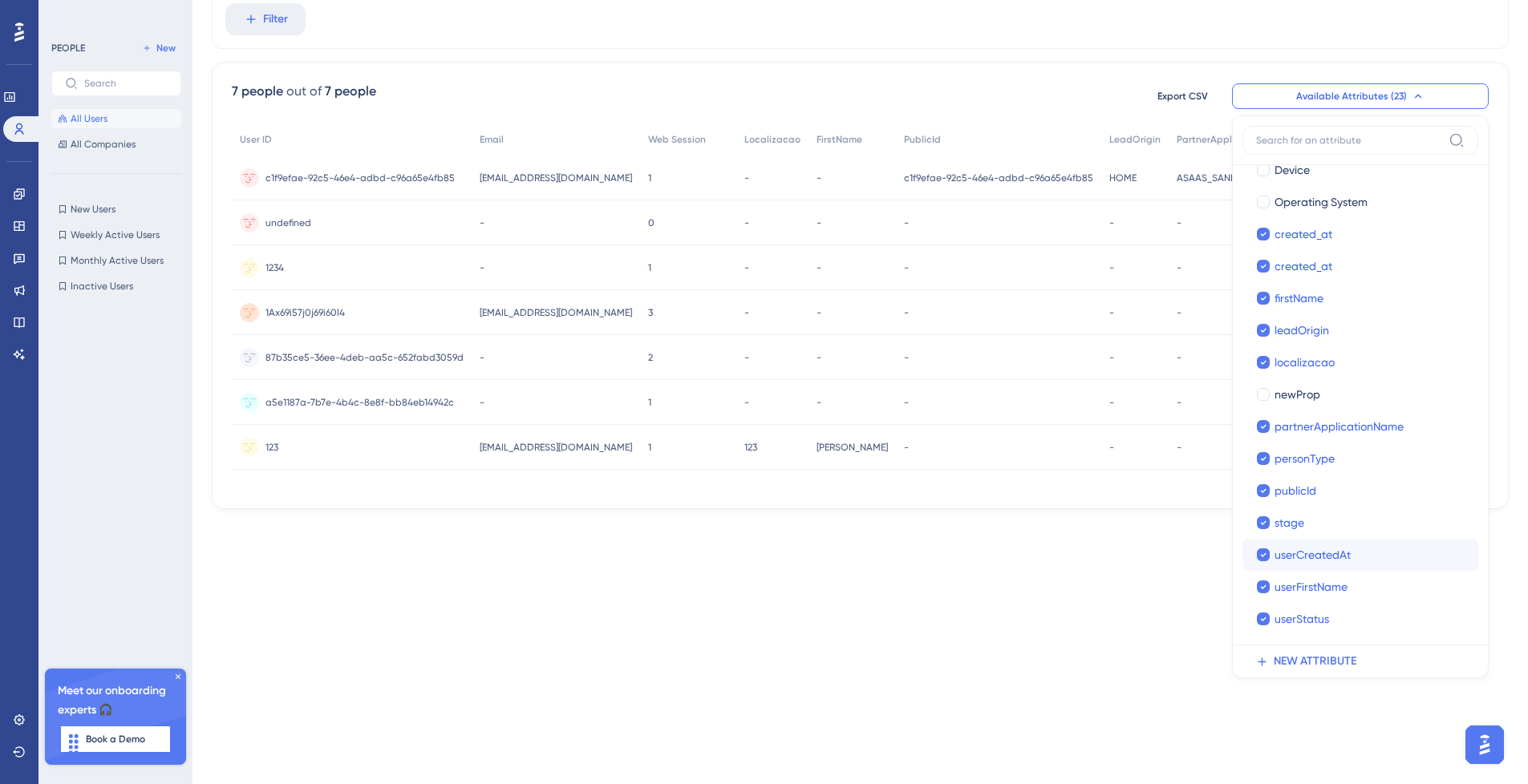
scroll to position [0, 0]
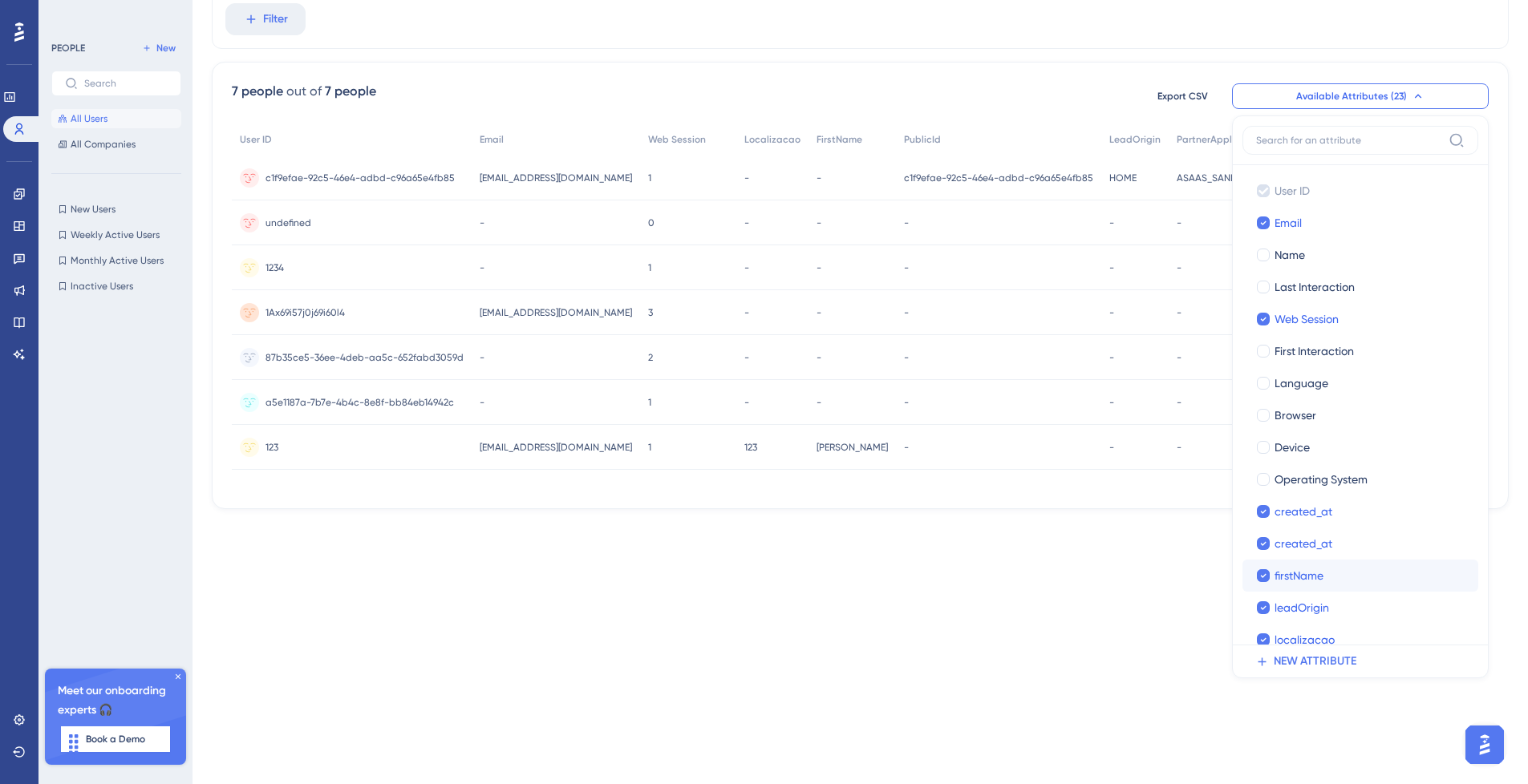
click at [1373, 562] on label "firstName firstName" at bounding box center [1360, 576] width 236 height 32
click at [1264, 576] on input "firstName" at bounding box center [1263, 576] width 1 height 1
checkbox input "true"
click at [1373, 562] on label "firstName firstName" at bounding box center [1360, 576] width 236 height 32
click at [1264, 576] on input "firstName" at bounding box center [1263, 576] width 1 height 1
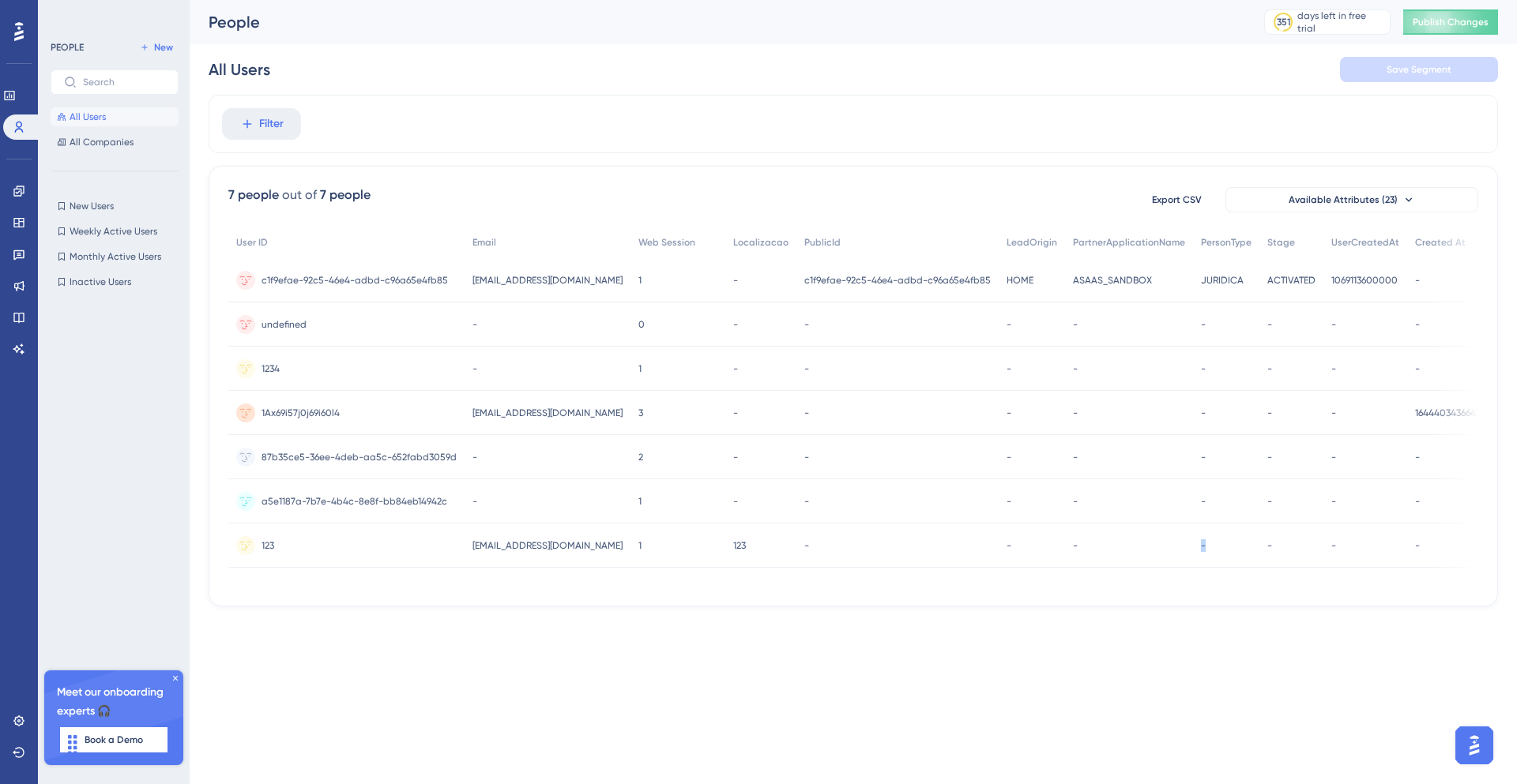
drag, startPoint x: 1119, startPoint y: 585, endPoint x: 1237, endPoint y: 597, distance: 118.6
click at [1237, 596] on div "7 people out of 7 people Export CSV Available Attributes (23) User ID Email Web…" at bounding box center [853, 386] width 1289 height 441
click at [1212, 603] on div "7 people out of 7 people Export CSV Available Attributes (23) User ID Email Web…" at bounding box center [853, 386] width 1289 height 441
click at [1198, 595] on div "7 people out of 7 people Export CSV Available Attributes (23) User ID Email Web…" at bounding box center [853, 386] width 1289 height 441
click at [321, 284] on span "c1f9efae-92c5-46e4-adbd-c96a65e4fb85" at bounding box center [355, 280] width 186 height 13
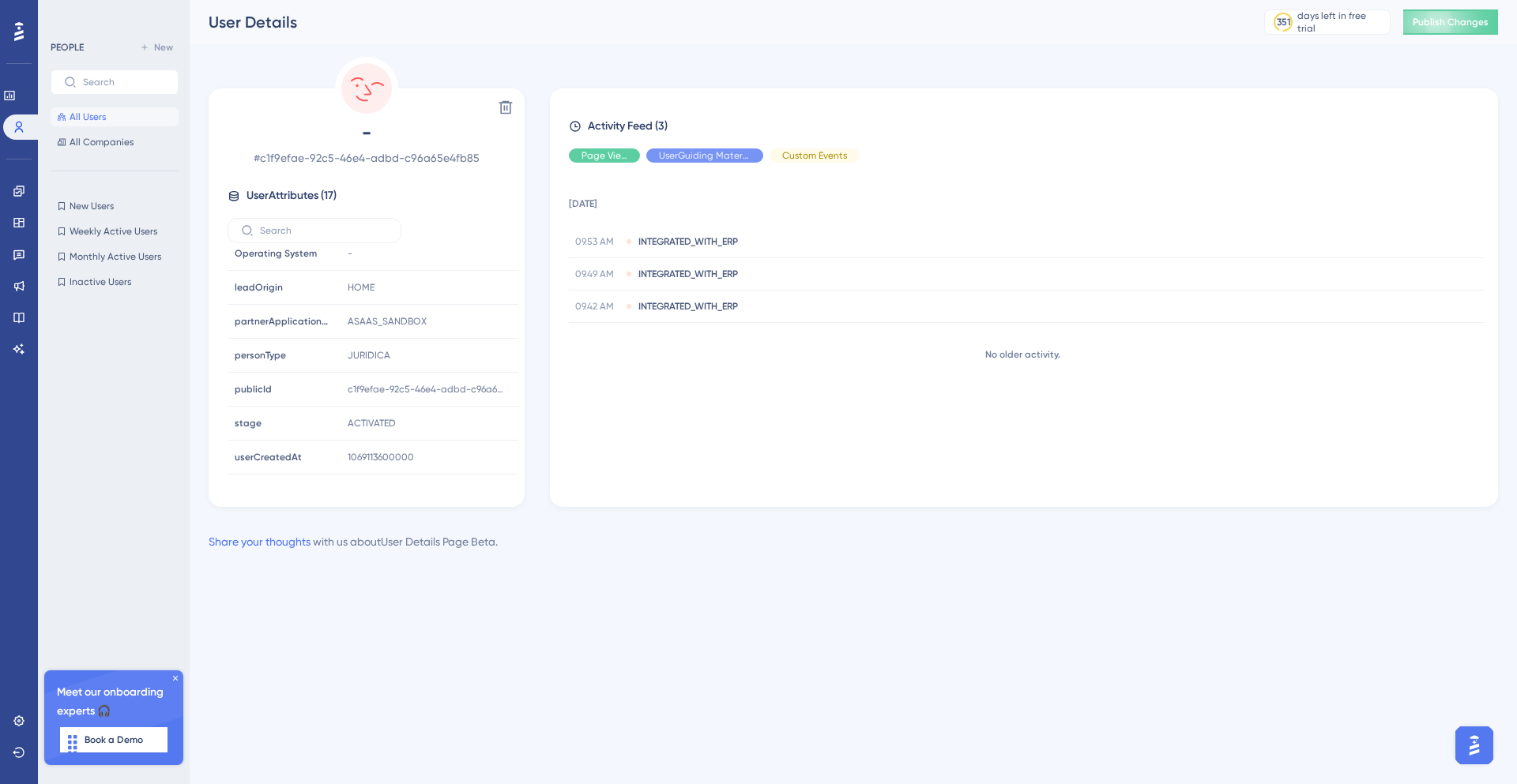
scroll to position [345, 0]
